Goal: Task Accomplishment & Management: Manage account settings

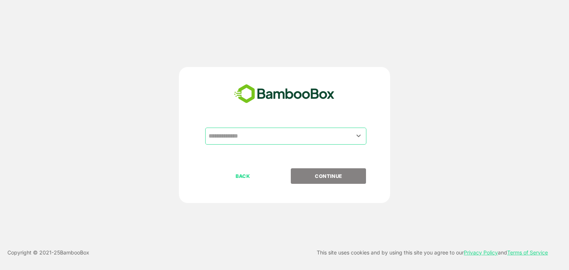
click at [290, 135] on input "text" at bounding box center [286, 136] width 158 height 14
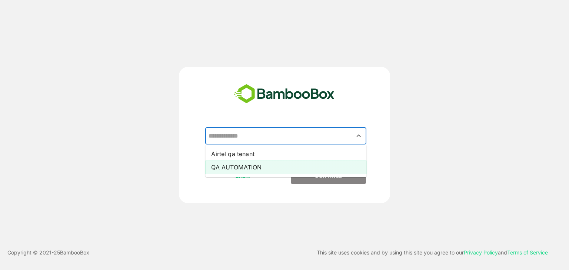
click at [258, 168] on li "QA AUTOMATION" at bounding box center [285, 167] width 161 height 13
type input "**********"
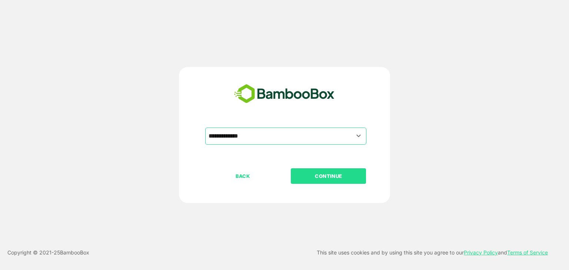
click at [312, 180] on button "CONTINUE" at bounding box center [328, 176] width 75 height 16
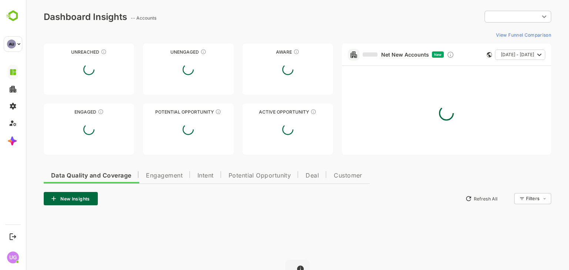
type input "**********"
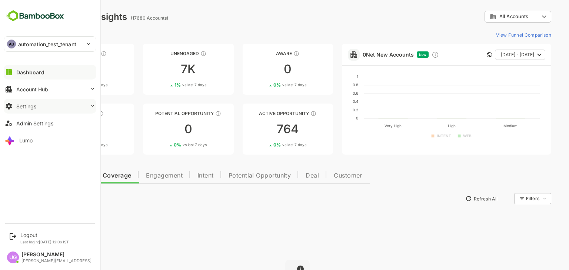
click at [27, 106] on div "Settings" at bounding box center [26, 106] width 20 height 6
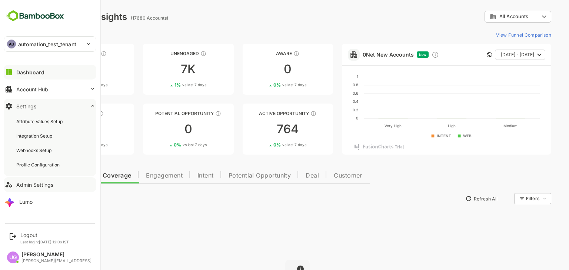
click at [36, 184] on div "Admin Settings" at bounding box center [34, 185] width 37 height 6
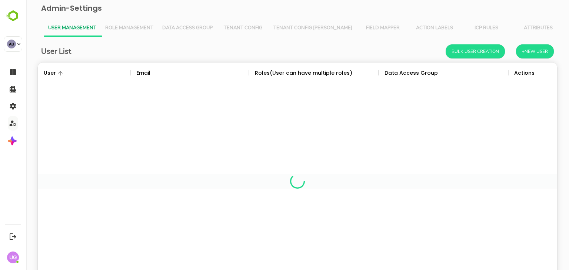
scroll to position [211, 508]
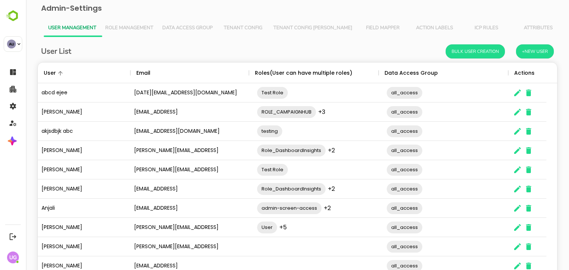
click at [308, 28] on span "Tenant Config [PERSON_NAME]" at bounding box center [312, 28] width 79 height 6
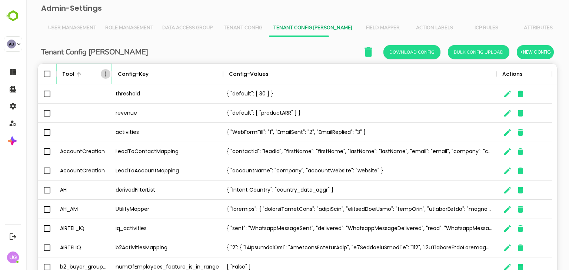
click at [105, 74] on icon "Menu" at bounding box center [105, 73] width 7 height 7
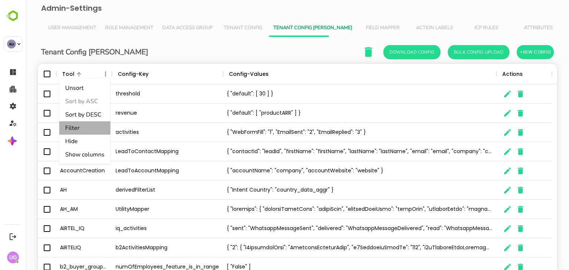
click at [78, 128] on li "Filter" at bounding box center [84, 127] width 51 height 13
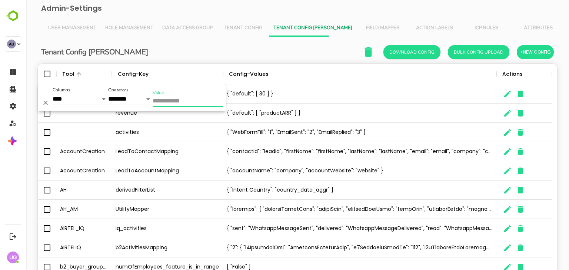
click at [160, 103] on input "Value" at bounding box center [188, 101] width 70 height 11
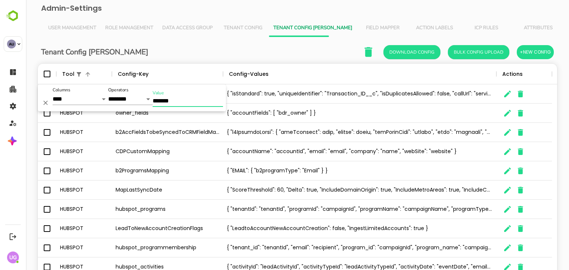
type input "*******"
click at [231, 55] on div "Tenant Config Json Download Config Bulk Config Upload +New Config" at bounding box center [297, 51] width 512 height 15
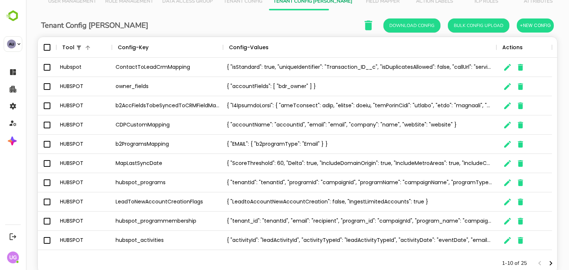
scroll to position [28, 0]
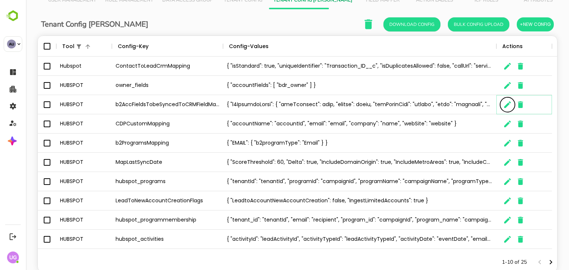
click at [504, 107] on icon "The User Data" at bounding box center [507, 104] width 7 height 7
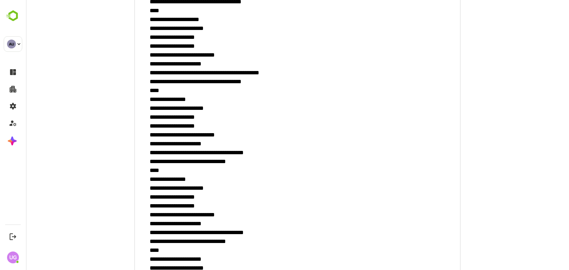
scroll to position [355, 0]
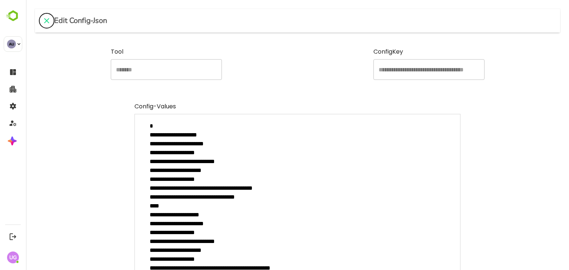
click at [46, 21] on icon "close" at bounding box center [46, 20] width 5 height 5
type textarea "*"
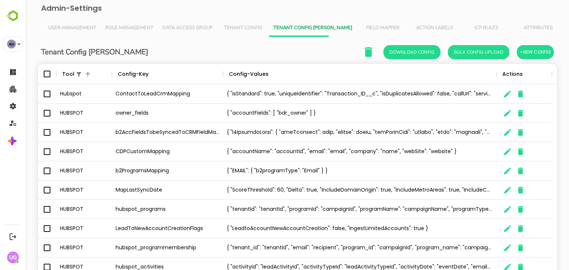
click at [248, 47] on div "Tenant Config Json Download Config Bulk Config Upload +New Config" at bounding box center [297, 51] width 512 height 15
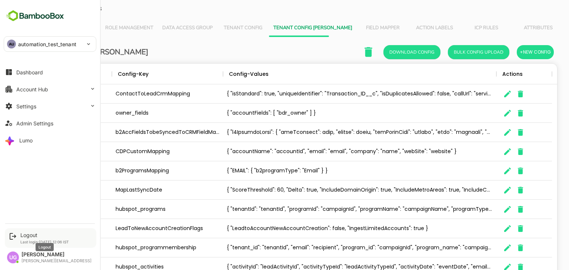
click at [31, 235] on div "Logout" at bounding box center [44, 235] width 48 height 6
